Goal: Transaction & Acquisition: Purchase product/service

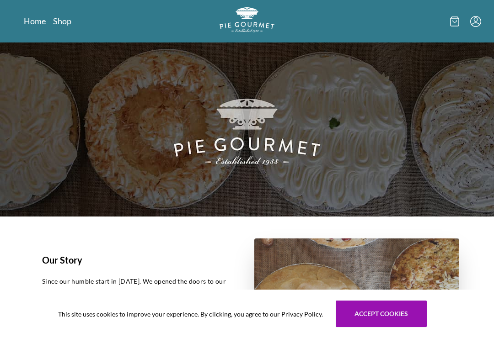
click at [64, 23] on link "Shop" at bounding box center [62, 21] width 18 height 11
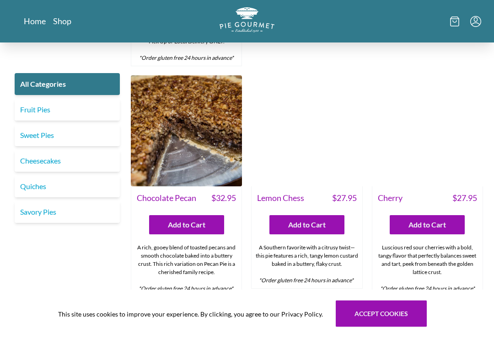
scroll to position [2129, 0]
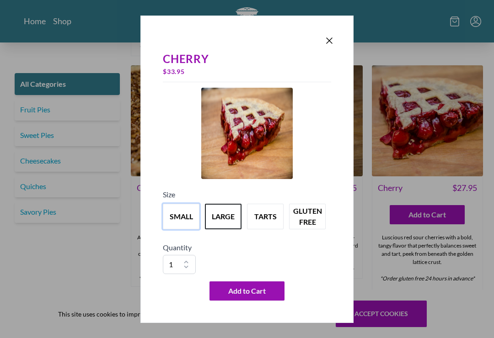
click at [183, 222] on button "small" at bounding box center [181, 217] width 37 height 26
click at [230, 226] on button "large" at bounding box center [223, 217] width 37 height 26
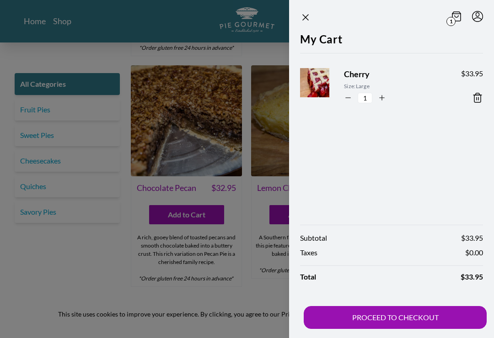
click at [310, 21] on icon "Close panel" at bounding box center [305, 17] width 11 height 11
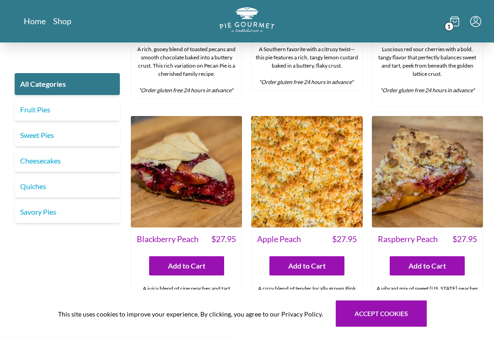
scroll to position [2317, 0]
click at [43, 110] on link "Fruit Pies" at bounding box center [67, 110] width 105 height 22
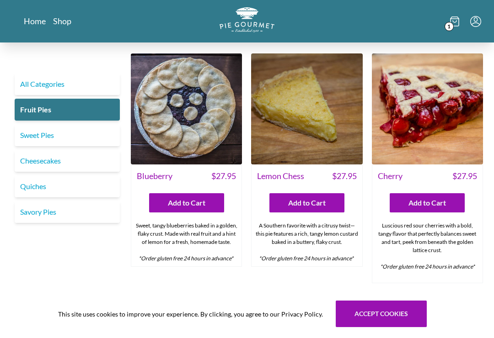
click at [40, 189] on link "Quiches" at bounding box center [67, 187] width 105 height 22
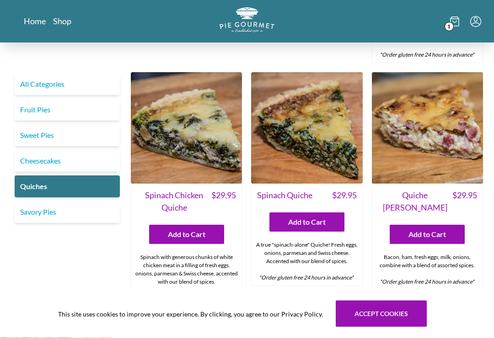
scroll to position [234, 0]
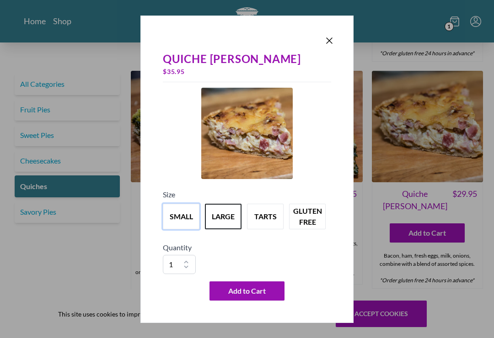
click at [184, 225] on button "small" at bounding box center [181, 217] width 37 height 26
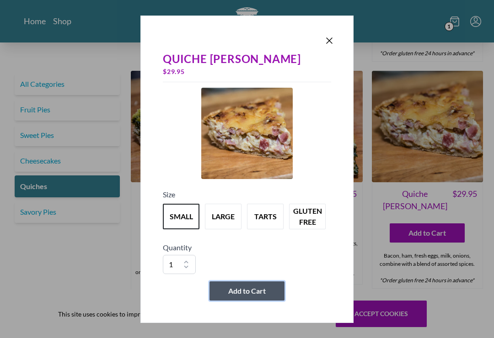
click at [252, 297] on span "Add to Cart" at bounding box center [247, 291] width 38 height 11
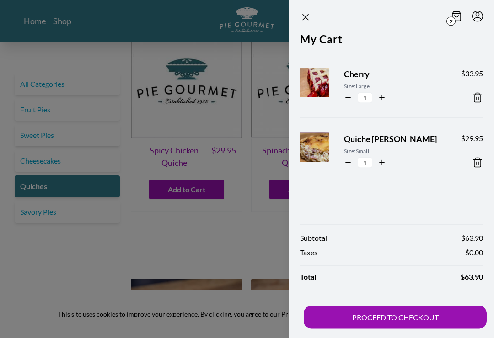
scroll to position [0, 0]
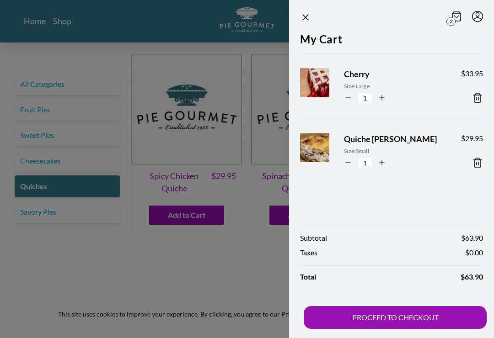
click at [307, 22] on icon "Close panel" at bounding box center [305, 17] width 11 height 11
